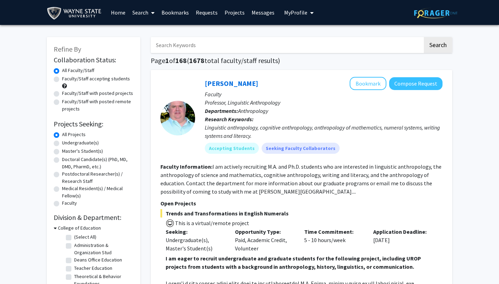
click at [181, 49] on input "Search Keywords" at bounding box center [287, 45] width 272 height 16
paste input "[PERSON_NAME]"
click at [438, 46] on button "Search" at bounding box center [438, 45] width 28 height 16
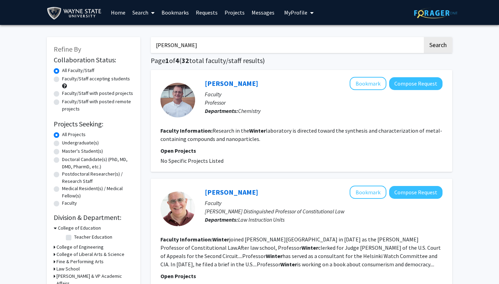
drag, startPoint x: 197, startPoint y: 50, endPoint x: 151, endPoint y: 46, distance: 46.6
click at [438, 46] on button "Search" at bounding box center [438, 45] width 28 height 16
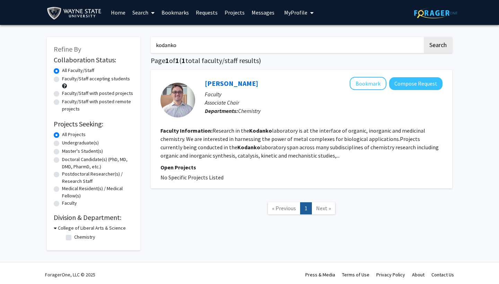
type input "[PERSON_NAME]"
